Goal: Check status: Check status

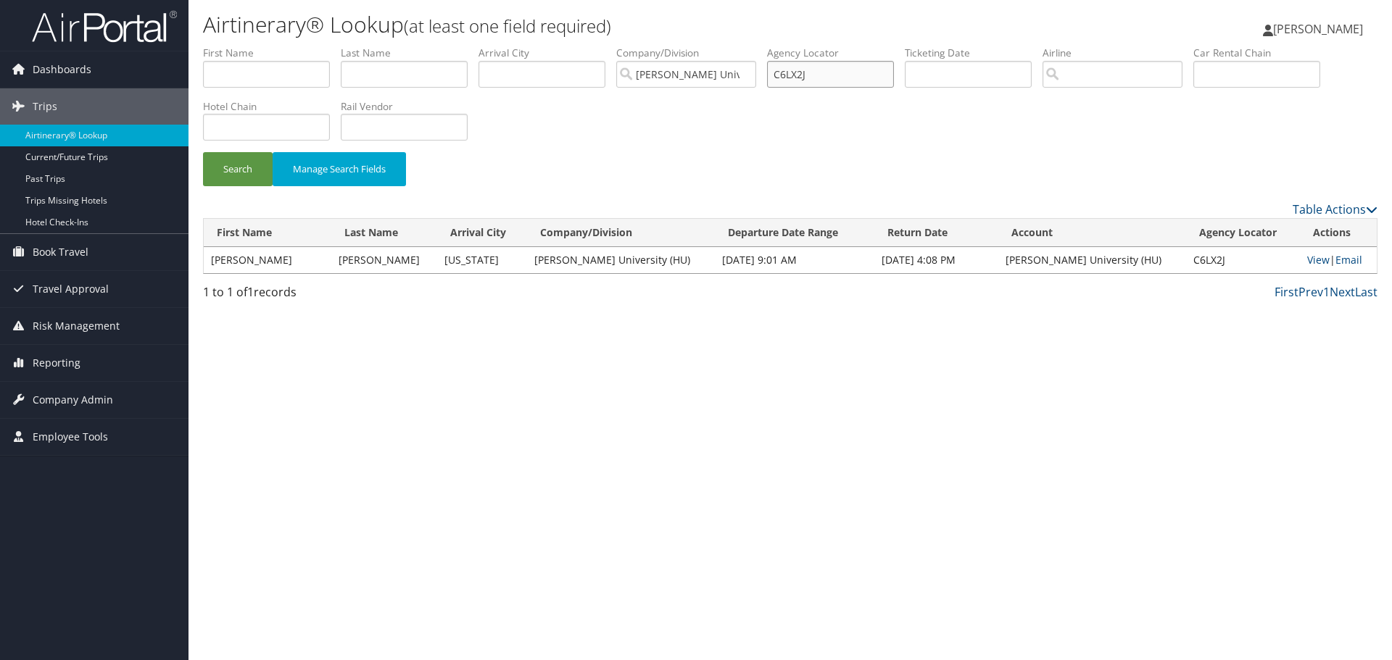
click at [801, 76] on input "C6LX2J" at bounding box center [830, 74] width 127 height 27
paste input "GRT00873B"
click at [808, 75] on input "GRT00873B" at bounding box center [830, 74] width 127 height 27
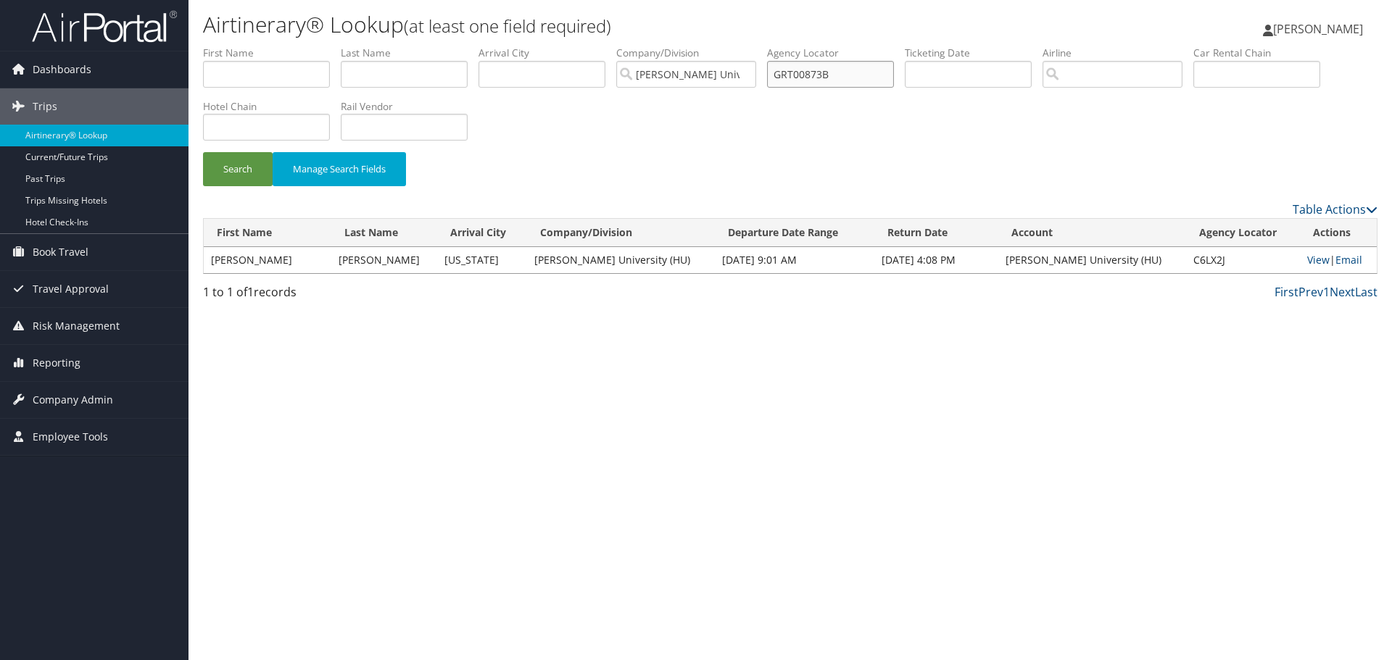
paste input "CCSK4V"
type input "CCSK4V"
click at [238, 170] on button "Search" at bounding box center [238, 169] width 70 height 34
click at [1313, 258] on link "View" at bounding box center [1318, 260] width 22 height 14
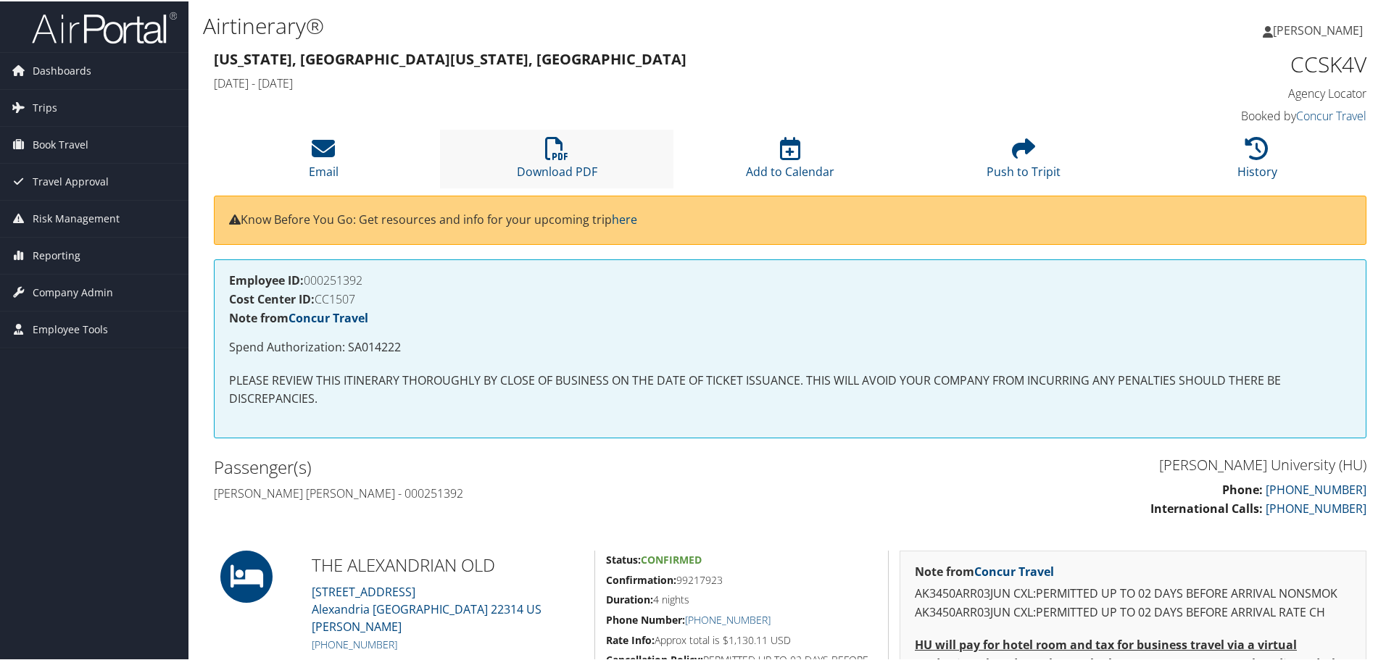
click at [529, 146] on li "Download PDF" at bounding box center [556, 157] width 233 height 59
